Goal: Transaction & Acquisition: Purchase product/service

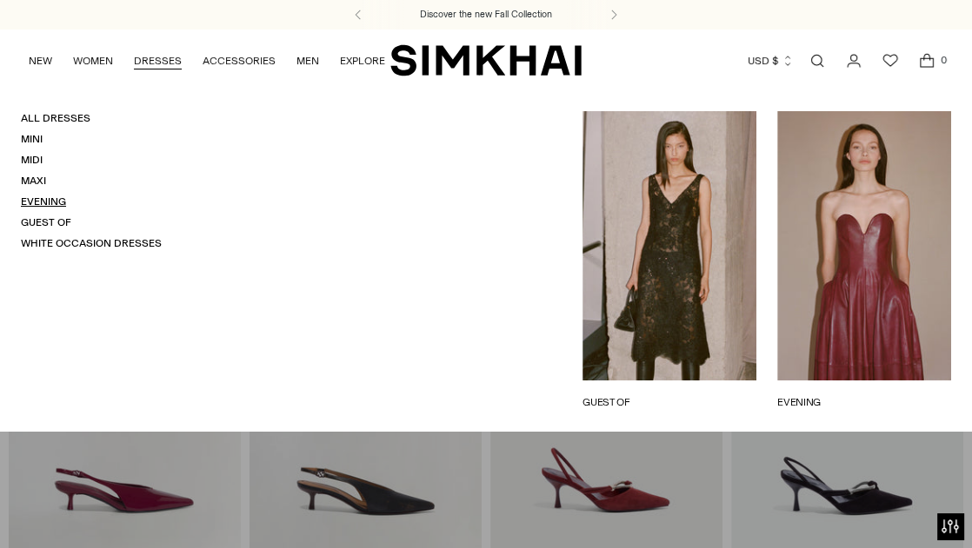
click at [40, 204] on link "Evening" at bounding box center [43, 202] width 45 height 12
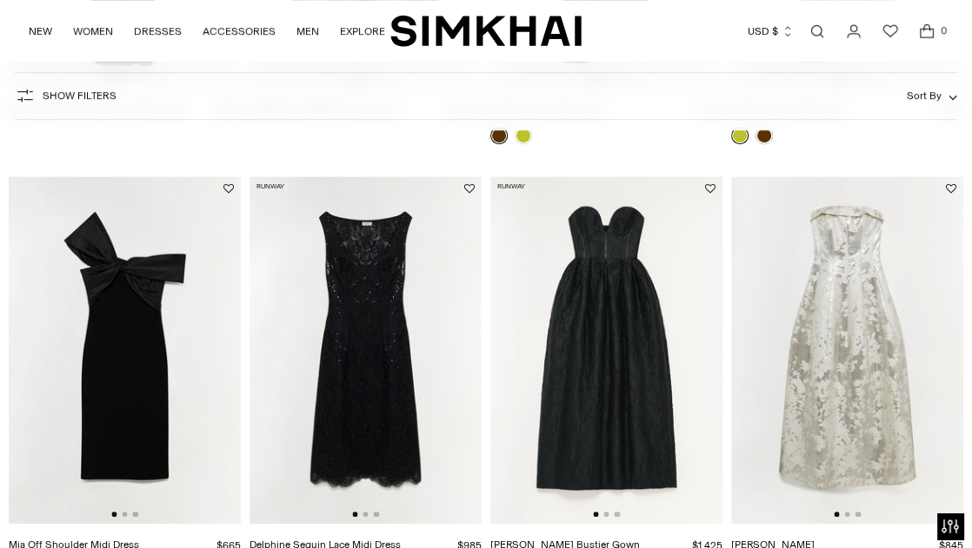
scroll to position [959, 0]
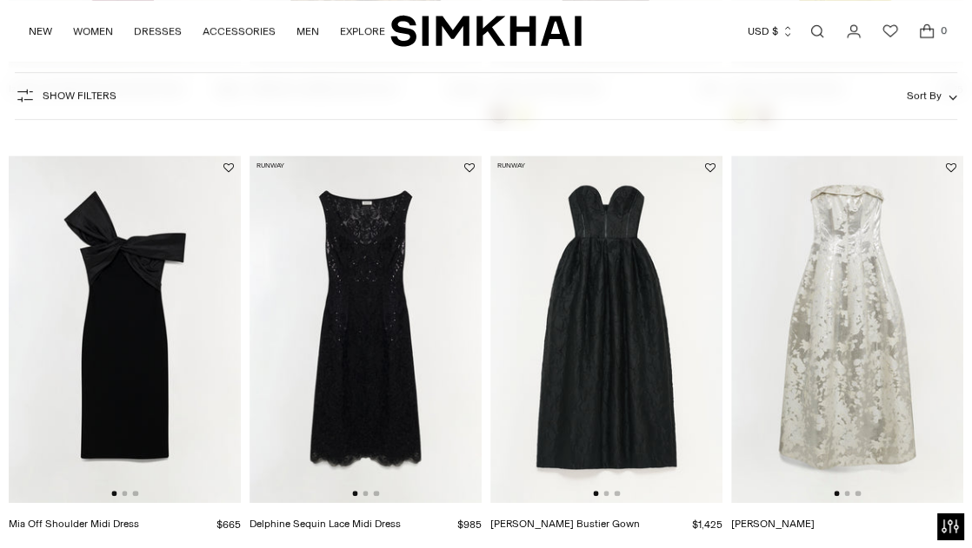
click at [426, 351] on img at bounding box center [365, 330] width 232 height 348
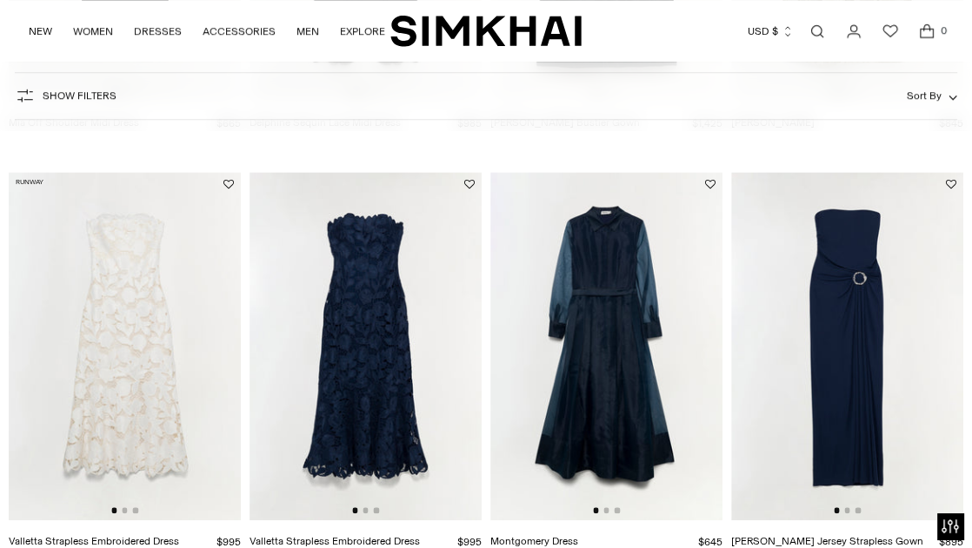
scroll to position [1430, 0]
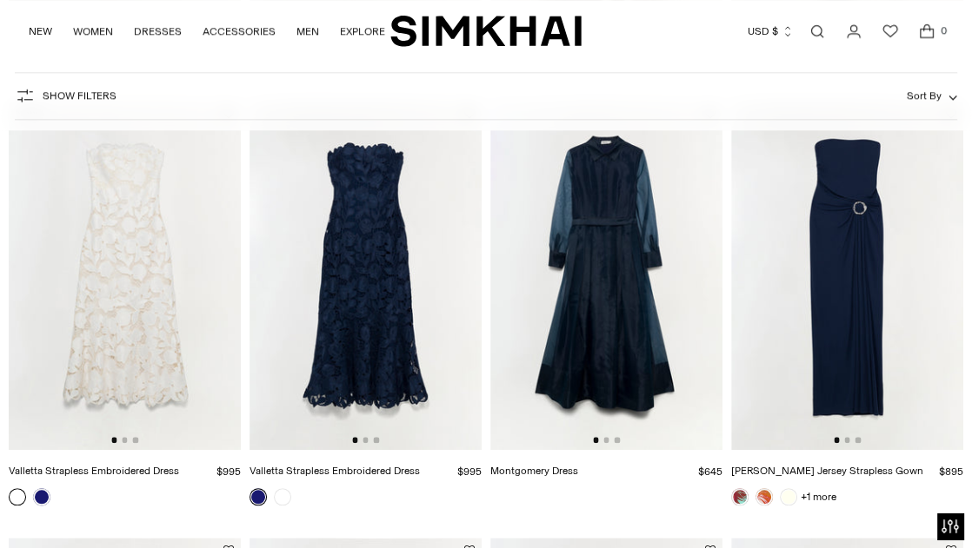
click at [608, 265] on img at bounding box center [606, 276] width 232 height 348
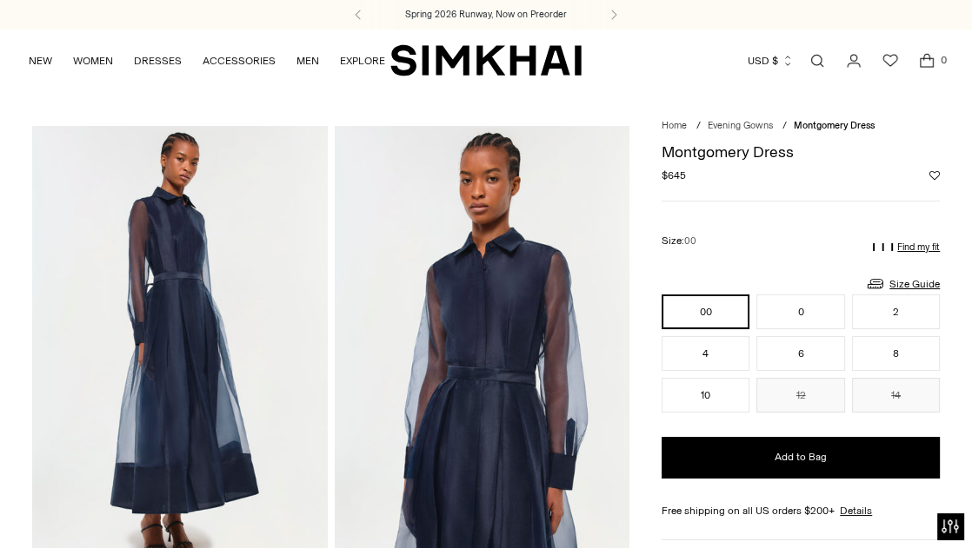
click at [808, 61] on link "Open search modal" at bounding box center [816, 60] width 35 height 35
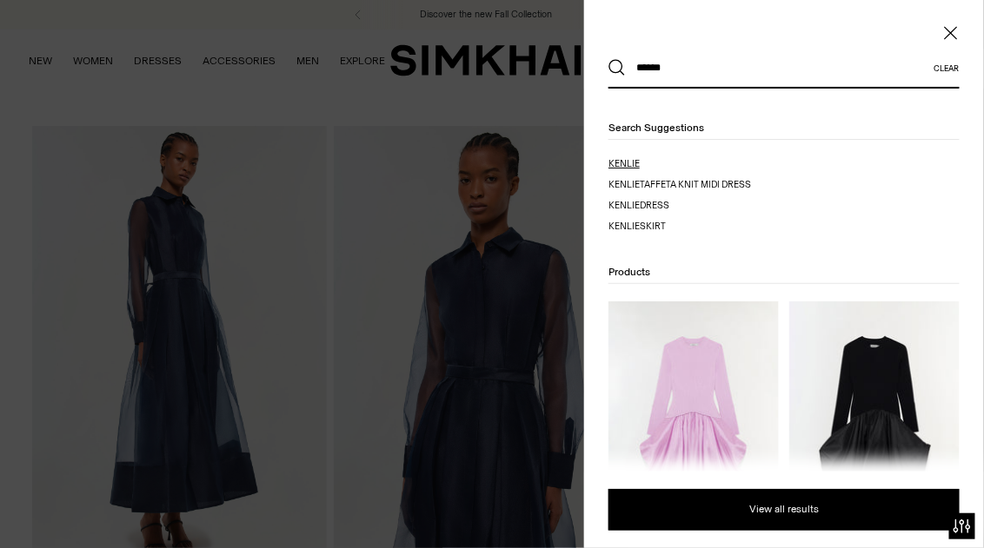
type input "******"
click at [627, 161] on mark "kenlie" at bounding box center [623, 163] width 31 height 11
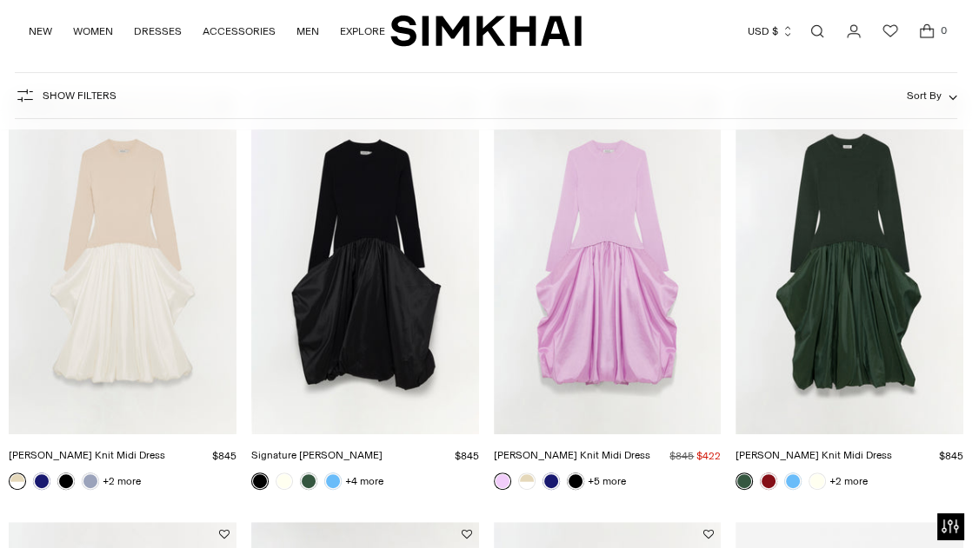
scroll to position [249, 0]
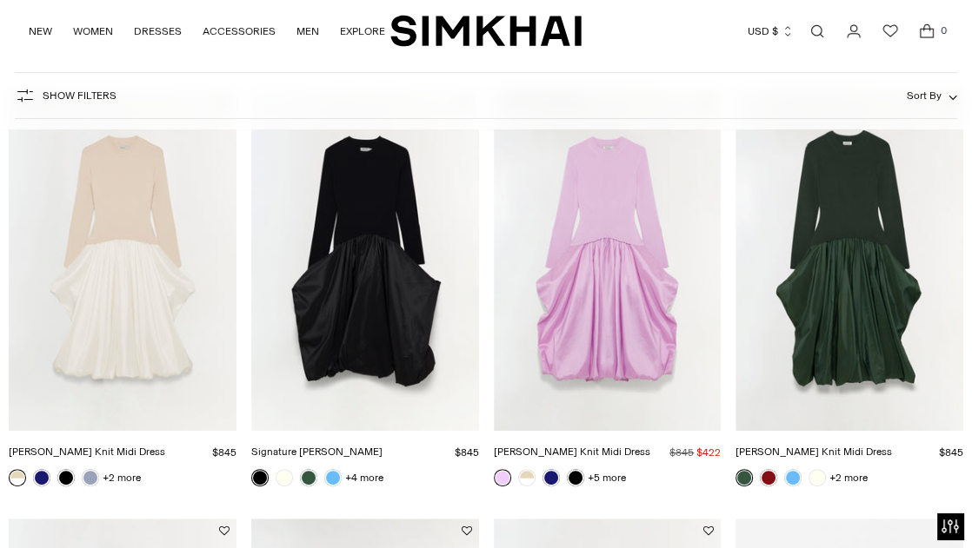
click at [891, 446] on link "[PERSON_NAME] Knit Midi Dress" at bounding box center [813, 452] width 156 height 12
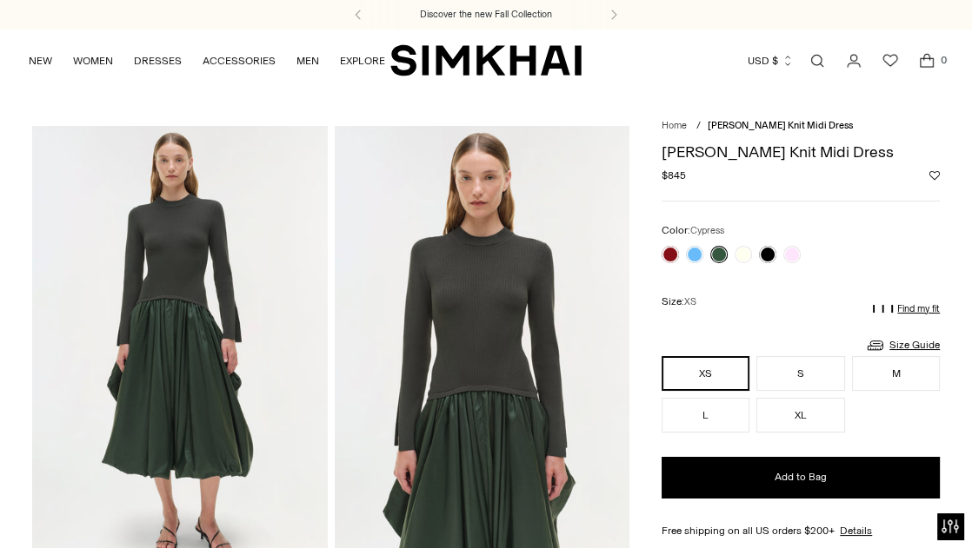
click at [464, 280] on img at bounding box center [482, 347] width 295 height 443
click at [766, 255] on link at bounding box center [767, 254] width 17 height 17
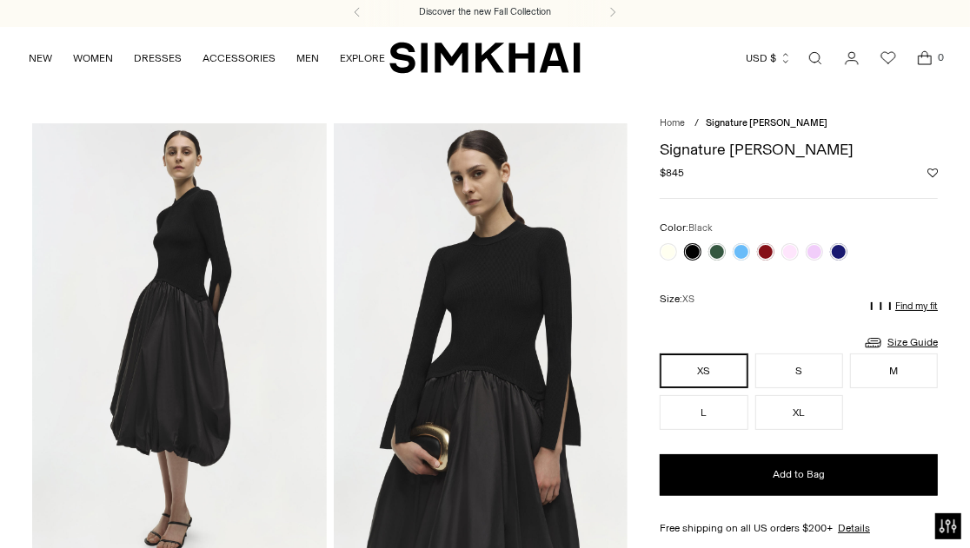
scroll to position [6, 0]
